Goal: Information Seeking & Learning: Find contact information

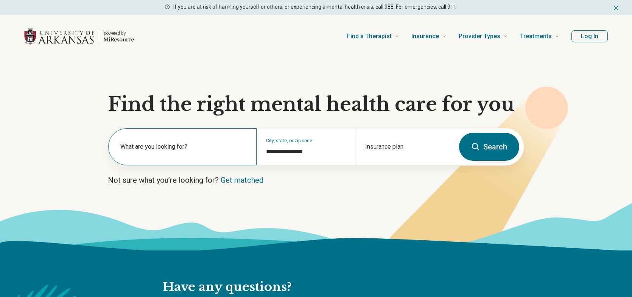
click at [193, 150] on label "What are you looking for?" at bounding box center [183, 146] width 127 height 9
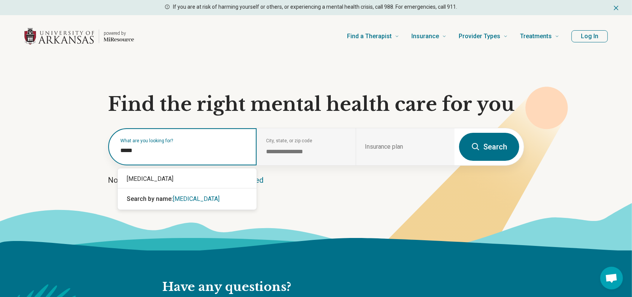
type input "******"
click at [160, 178] on div "[MEDICAL_DATA]" at bounding box center [187, 178] width 139 height 15
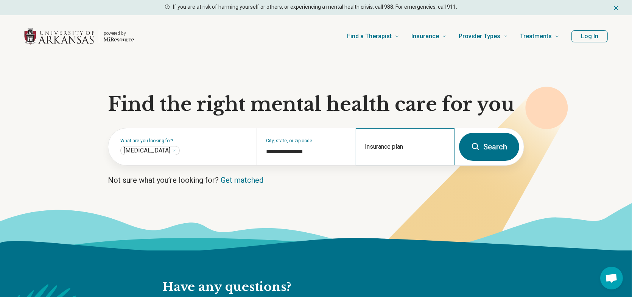
click at [401, 145] on div "Insurance plan" at bounding box center [405, 146] width 99 height 37
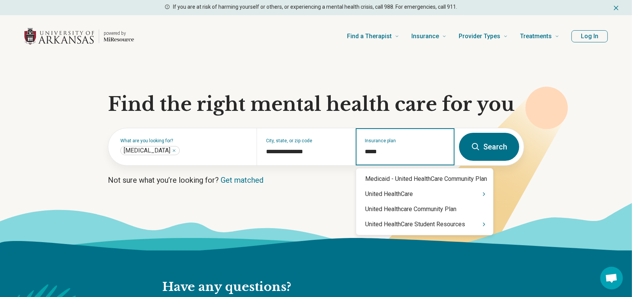
type input "******"
click at [399, 194] on div "United HealthCare" at bounding box center [424, 194] width 137 height 15
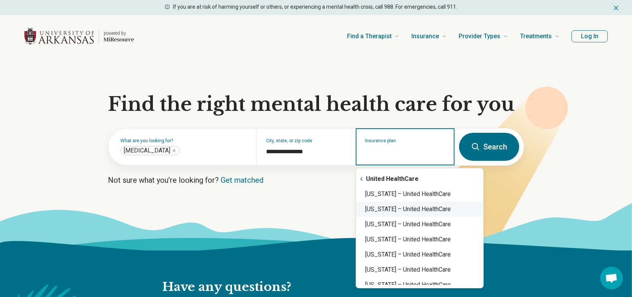
click at [403, 213] on div "Arkansas – United HealthCare" at bounding box center [419, 209] width 127 height 15
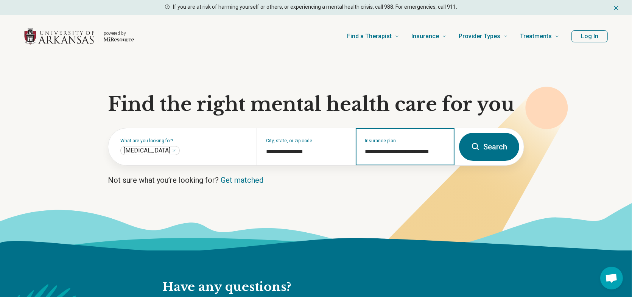
type input "**********"
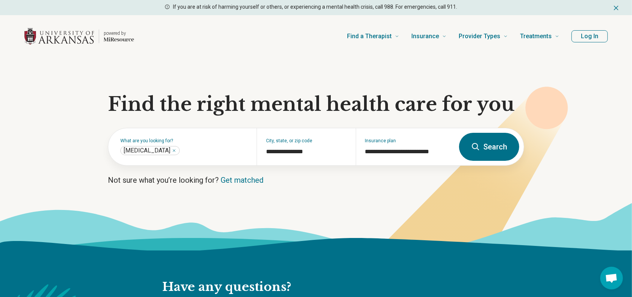
click at [478, 151] on icon at bounding box center [475, 146] width 9 height 9
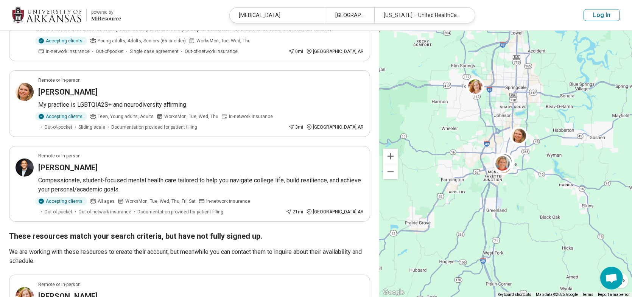
scroll to position [492, 0]
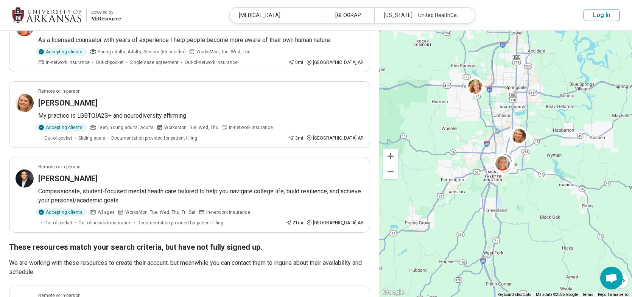
click at [597, 20] on button "Log In" at bounding box center [602, 15] width 36 height 12
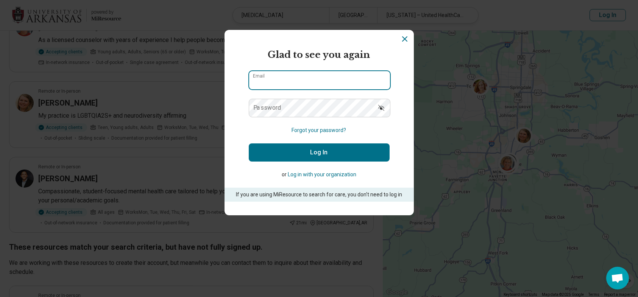
click at [298, 79] on input "Email" at bounding box center [319, 80] width 141 height 18
type input "**********"
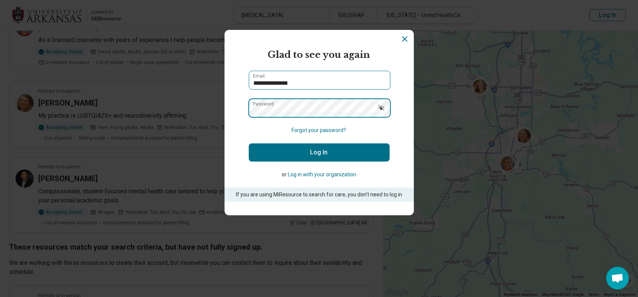
click at [249, 143] on button "Log In" at bounding box center [319, 152] width 141 height 18
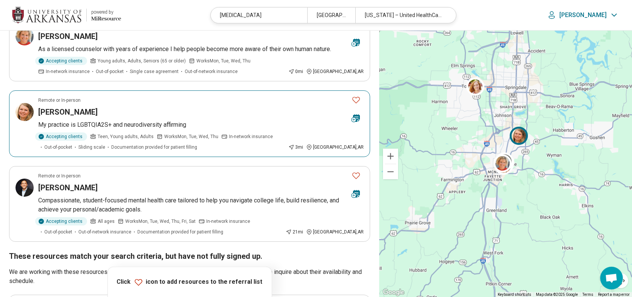
click at [358, 95] on icon "Favorite" at bounding box center [356, 99] width 9 height 9
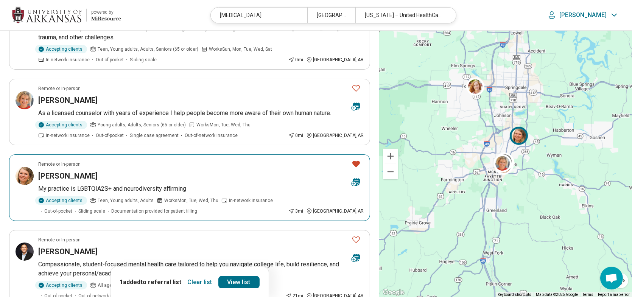
scroll to position [379, 0]
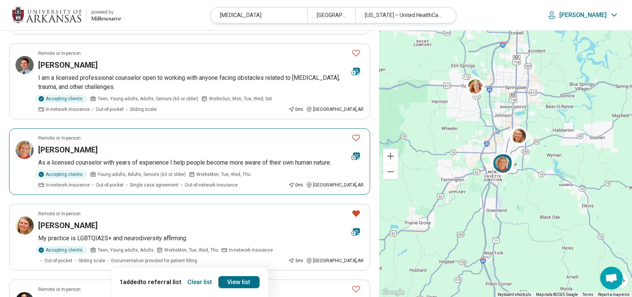
click at [358, 133] on icon "Favorite" at bounding box center [356, 137] width 9 height 9
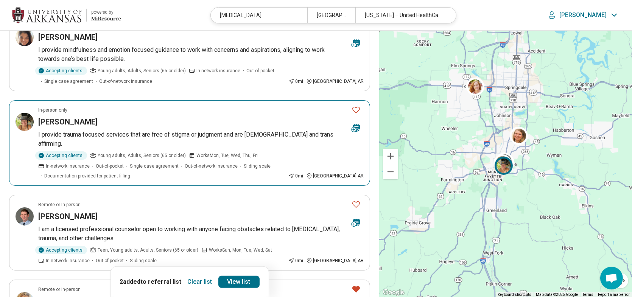
scroll to position [227, 0]
click at [356, 108] on icon "Favorite" at bounding box center [356, 109] width 9 height 9
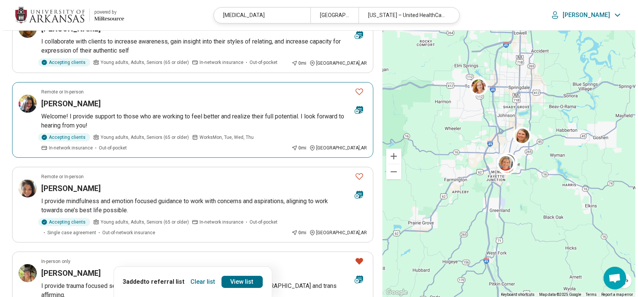
scroll to position [0, 0]
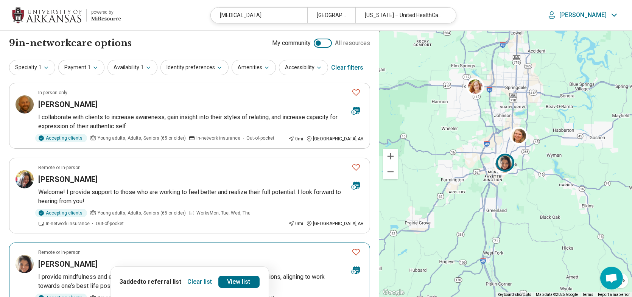
click at [357, 250] on icon "Favorite" at bounding box center [356, 252] width 9 height 9
click at [243, 283] on link "View list" at bounding box center [238, 282] width 41 height 12
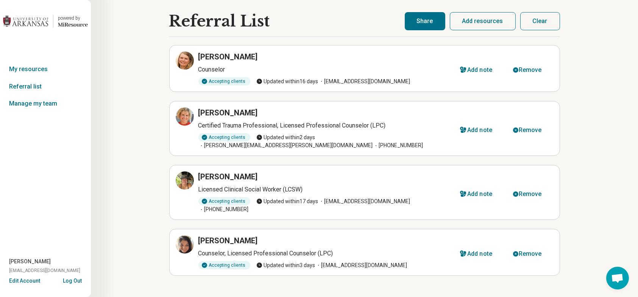
click at [136, 137] on div "Referral List Alyssa Flynn Counselor Accepting clients Updated within 16 days a…" at bounding box center [364, 155] width 547 height 311
click at [183, 57] on icon at bounding box center [184, 60] width 7 height 7
click at [181, 115] on icon at bounding box center [184, 116] width 7 height 7
click at [184, 176] on icon at bounding box center [184, 180] width 9 height 9
click at [188, 241] on icon at bounding box center [184, 244] width 7 height 7
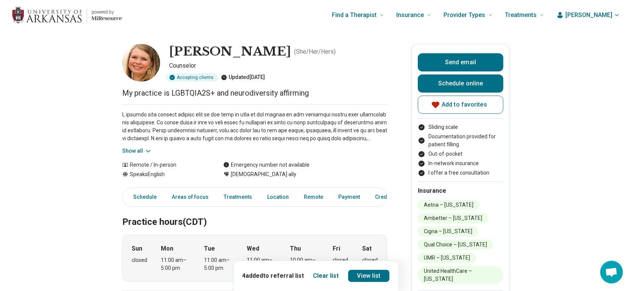
click at [149, 146] on div "Show all" at bounding box center [254, 129] width 265 height 51
click at [146, 147] on button "Show all" at bounding box center [137, 151] width 30 height 8
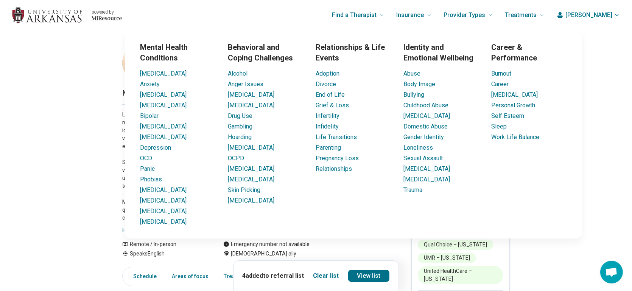
click at [95, 117] on div "Mental Health Conditions ADHD Anxiety Anorexia Autism Bipolar Binge Eating Buli…" at bounding box center [353, 134] width 548 height 209
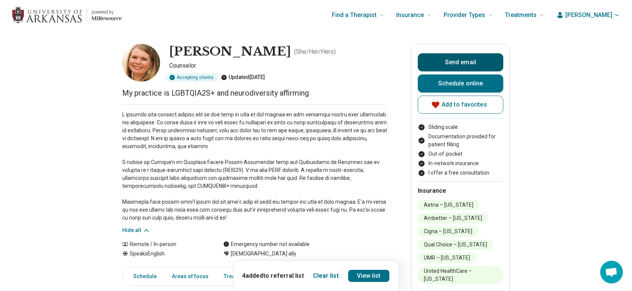
click at [485, 59] on button "Send email" at bounding box center [461, 62] width 86 height 18
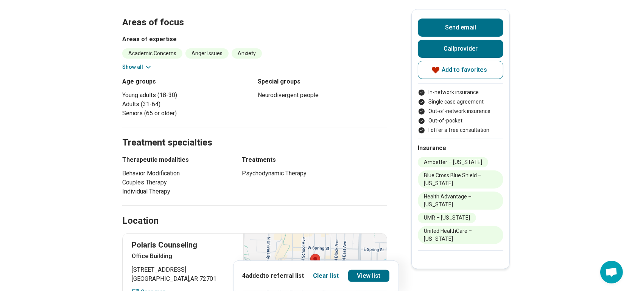
scroll to position [454, 0]
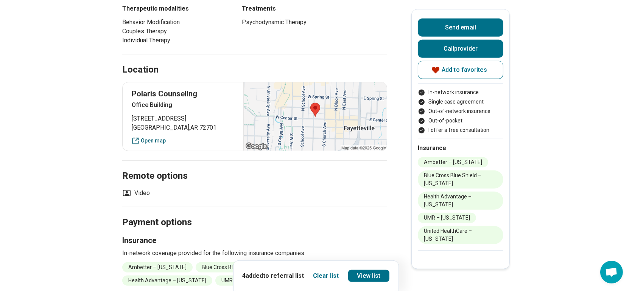
click at [162, 137] on link "Open map" at bounding box center [183, 141] width 103 height 8
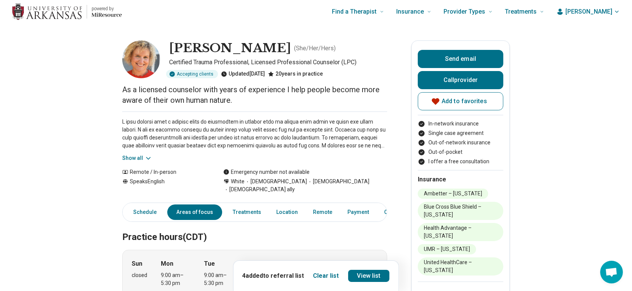
scroll to position [0, 0]
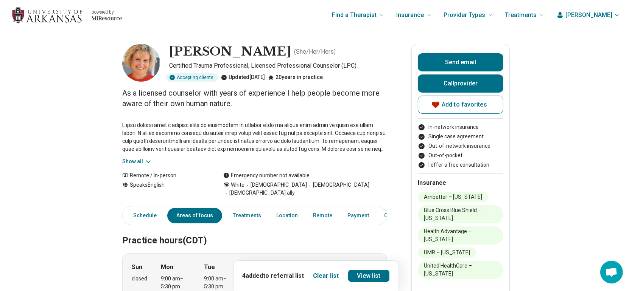
click at [144, 158] on button "Show all" at bounding box center [137, 162] width 30 height 8
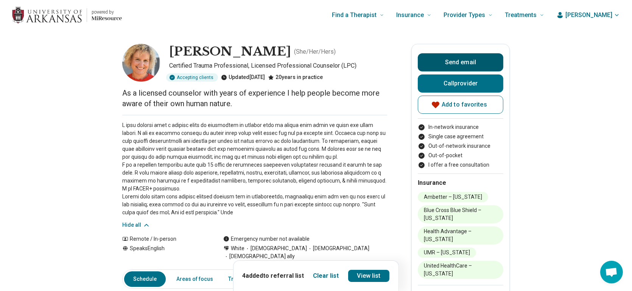
click at [478, 61] on button "Send email" at bounding box center [461, 62] width 86 height 18
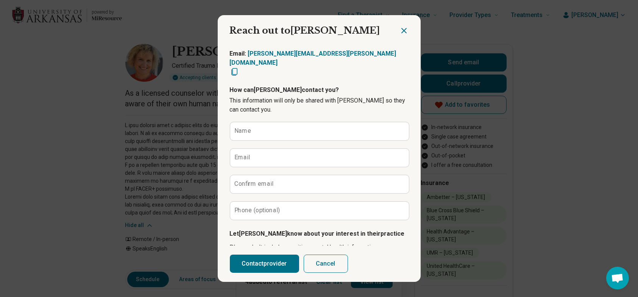
drag, startPoint x: 399, startPoint y: 30, endPoint x: 397, endPoint y: 37, distance: 7.7
click at [399, 30] on icon "Close dialog" at bounding box center [403, 30] width 9 height 9
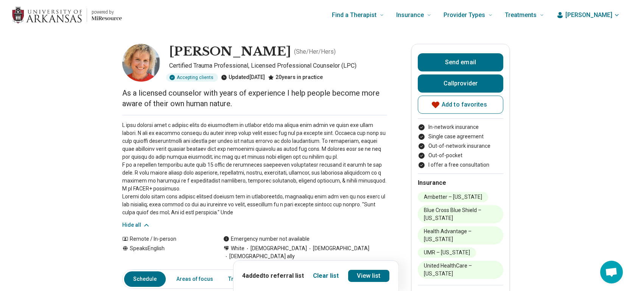
click at [457, 61] on button "Send email" at bounding box center [461, 62] width 86 height 18
type textarea "*"
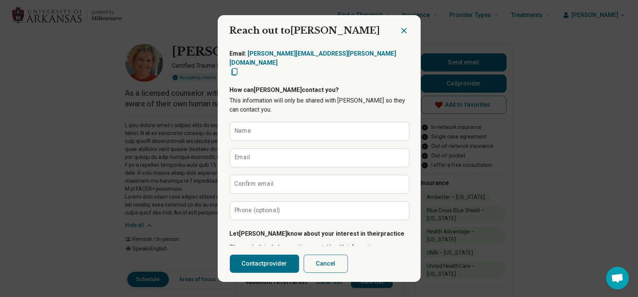
click at [400, 28] on icon "Close dialog" at bounding box center [403, 30] width 9 height 9
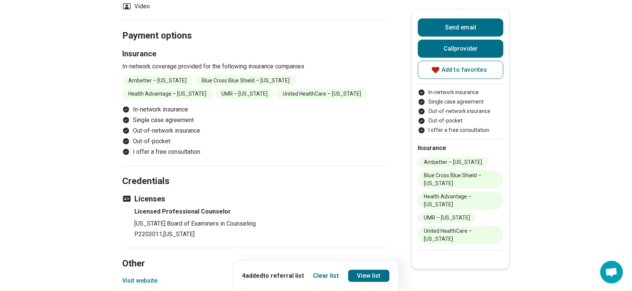
scroll to position [719, 0]
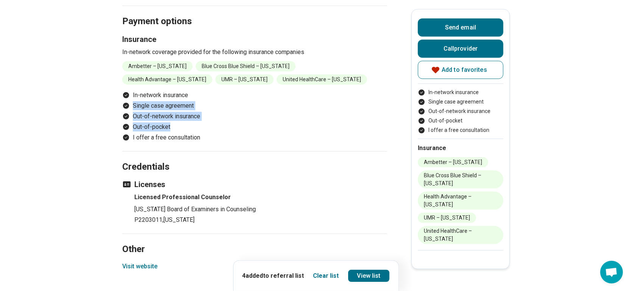
drag, startPoint x: 227, startPoint y: 129, endPoint x: 106, endPoint y: 92, distance: 127.0
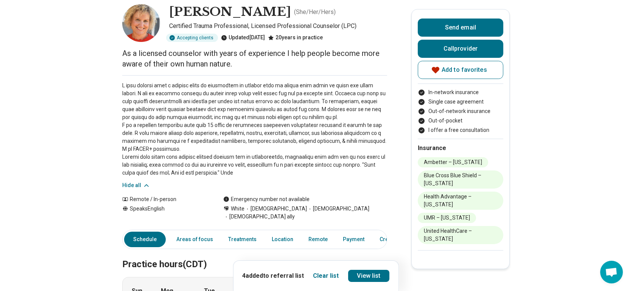
scroll to position [114, 0]
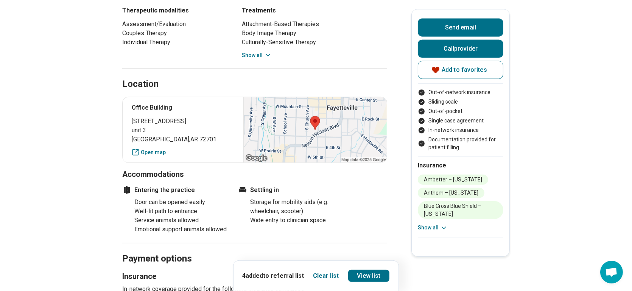
scroll to position [568, 0]
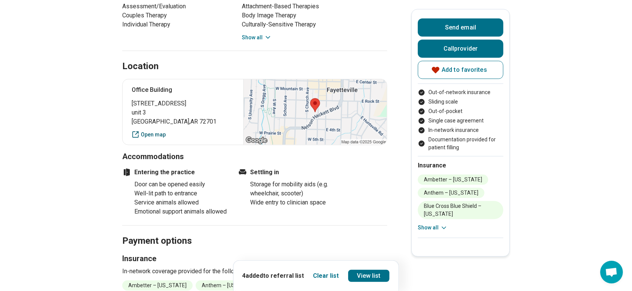
click at [160, 131] on link "Open map" at bounding box center [183, 135] width 103 height 8
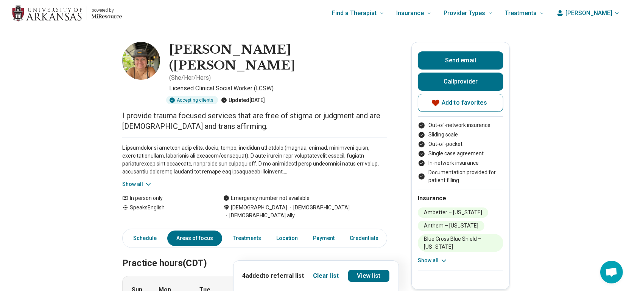
scroll to position [0, 0]
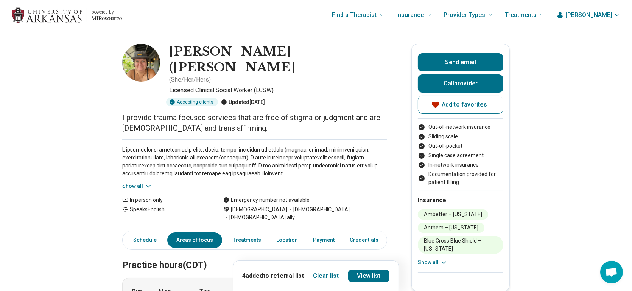
click at [143, 182] on button "Show all" at bounding box center [137, 186] width 30 height 8
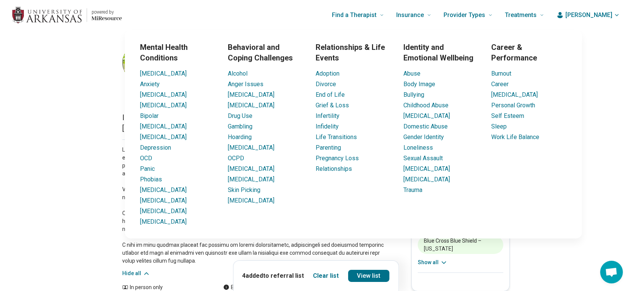
click at [603, 106] on div "Mental Health Conditions ADHD Anxiety Anorexia Autism Bipolar Binge Eating Buli…" at bounding box center [353, 134] width 548 height 209
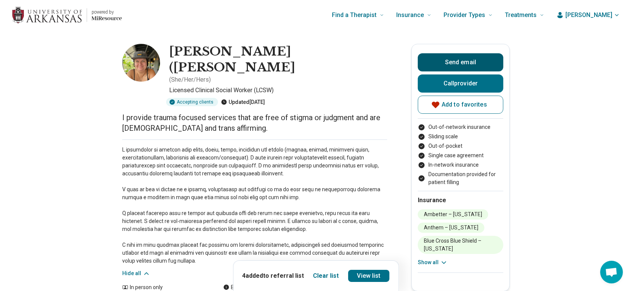
click at [466, 70] on button "Send email" at bounding box center [461, 62] width 86 height 18
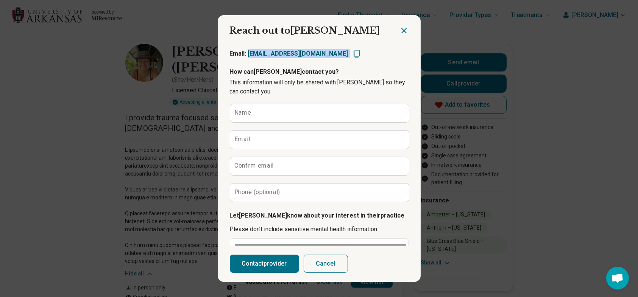
drag, startPoint x: 355, startPoint y: 54, endPoint x: 246, endPoint y: 52, distance: 109.8
click at [246, 52] on div "Email: katbeckertherapy@gmail.com" at bounding box center [319, 53] width 179 height 9
click at [349, 49] on div "Email: katbeckertherapy@gmail.com" at bounding box center [319, 53] width 179 height 9
click at [402, 32] on icon "Close dialog" at bounding box center [404, 30] width 5 height 5
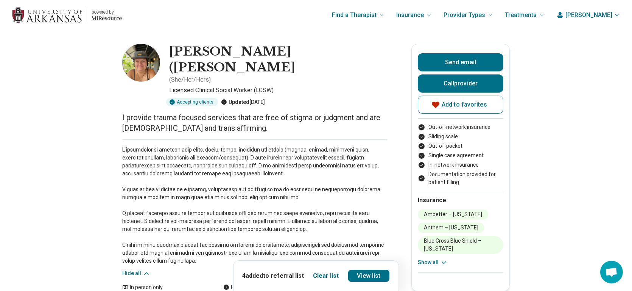
click at [252, 29] on div "Find a Therapist Mental Health Conditions ADHD Anxiety Anorexia Autism Bipolar …" at bounding box center [339, 15] width 410 height 30
click at [480, 62] on button "Send email" at bounding box center [461, 62] width 86 height 18
type textarea "*"
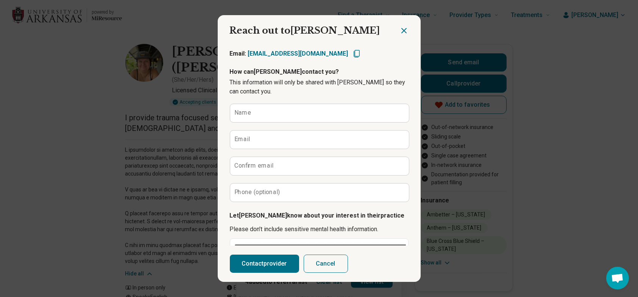
click at [403, 30] on icon "Close dialog" at bounding box center [403, 30] width 9 height 9
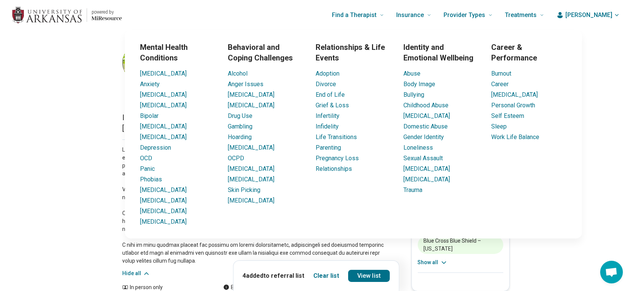
click at [611, 81] on div "Mental Health Conditions ADHD Anxiety Anorexia Autism Bipolar Binge Eating Buli…" at bounding box center [353, 134] width 548 height 209
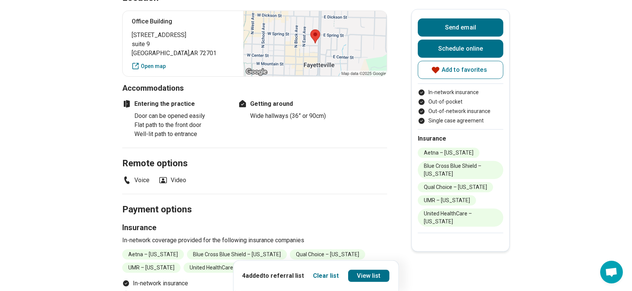
scroll to position [454, 0]
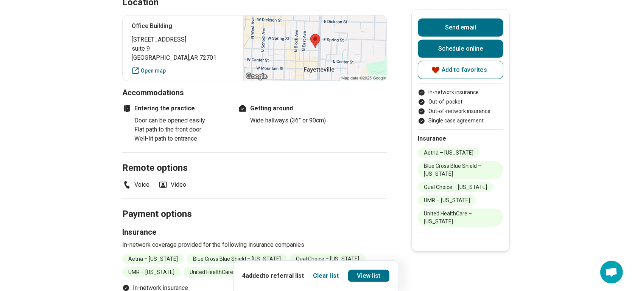
click at [152, 69] on link "Open map" at bounding box center [183, 71] width 103 height 8
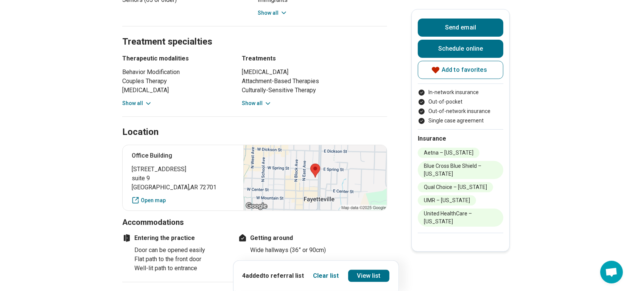
scroll to position [0, 0]
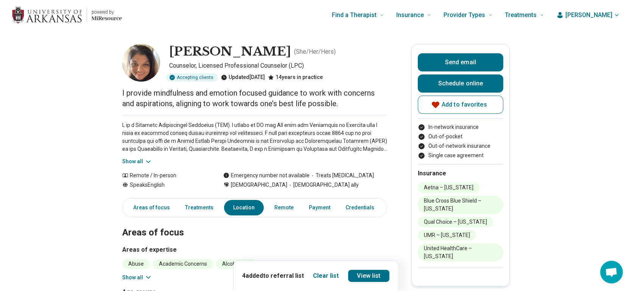
click at [137, 158] on button "Show all" at bounding box center [137, 162] width 30 height 8
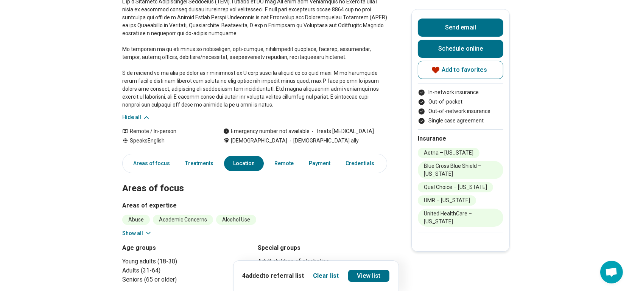
scroll to position [265, 0]
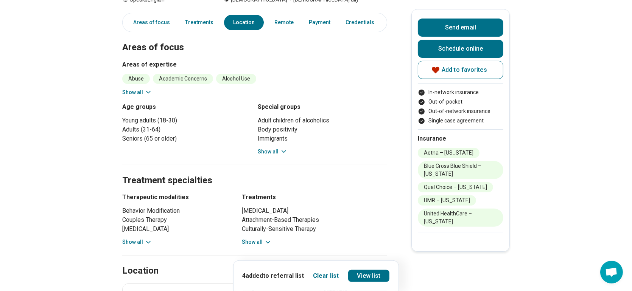
click at [141, 100] on section "Areas of focus Areas of expertise Abuse Academic Concerns Alcohol Use Anger Iss…" at bounding box center [254, 94] width 265 height 142
click at [141, 93] on button "Show all" at bounding box center [137, 93] width 30 height 8
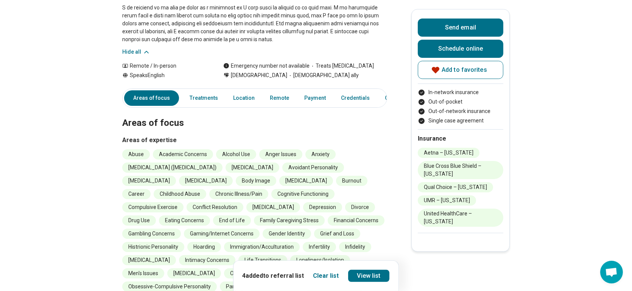
scroll to position [0, 0]
